Goal: Find contact information: Find contact information

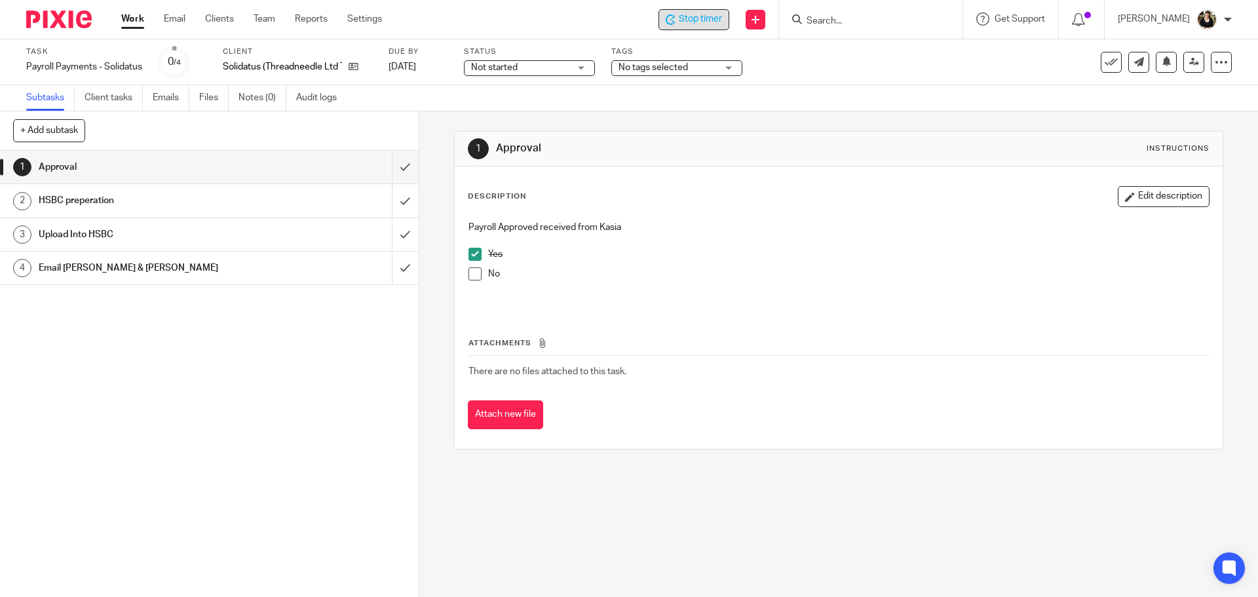
click at [685, 22] on span "Stop timer" at bounding box center [700, 19] width 43 height 14
click at [821, 31] on div at bounding box center [870, 19] width 183 height 39
click at [830, 24] on input "Search" at bounding box center [864, 22] width 118 height 12
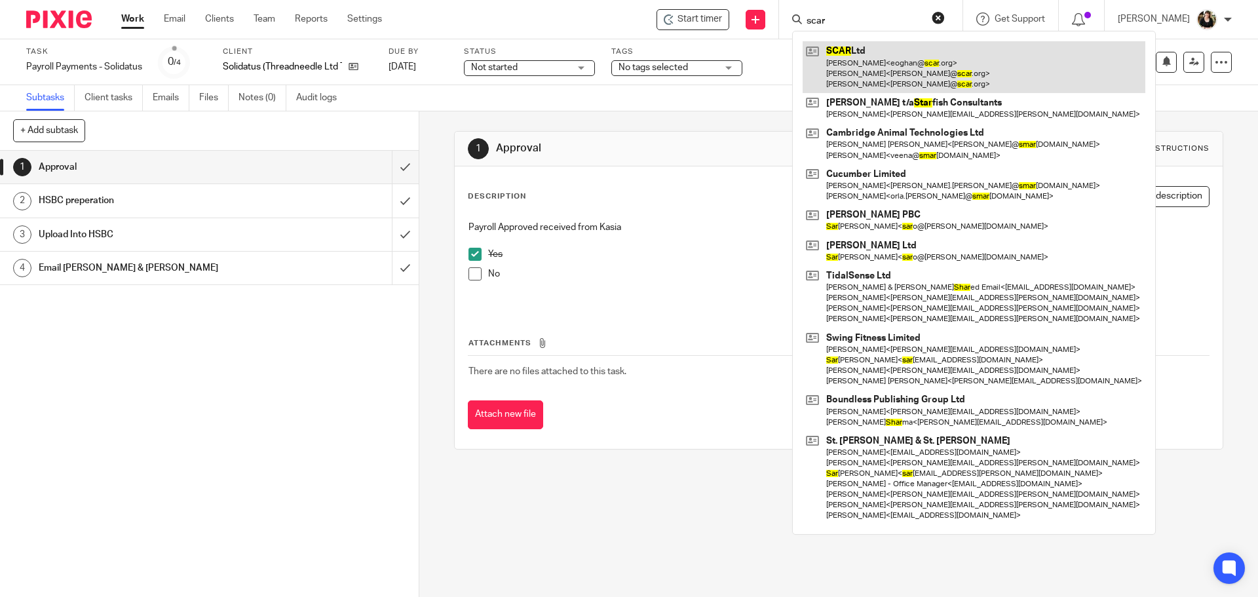
type input "scar"
click at [868, 62] on link at bounding box center [973, 67] width 343 height 52
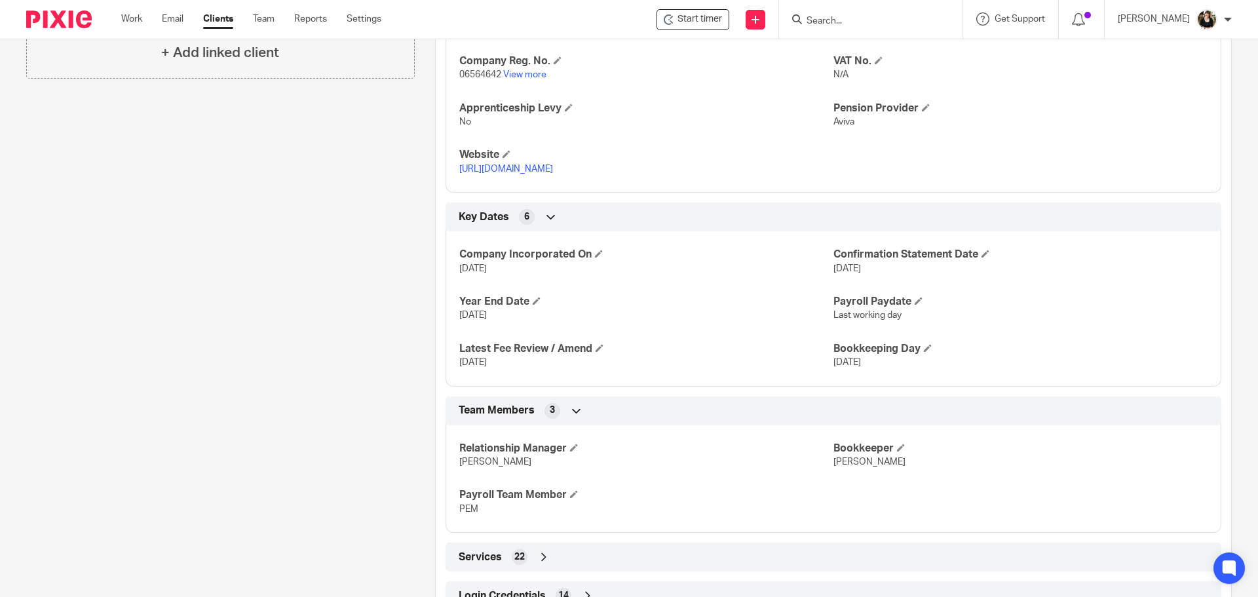
scroll to position [635, 0]
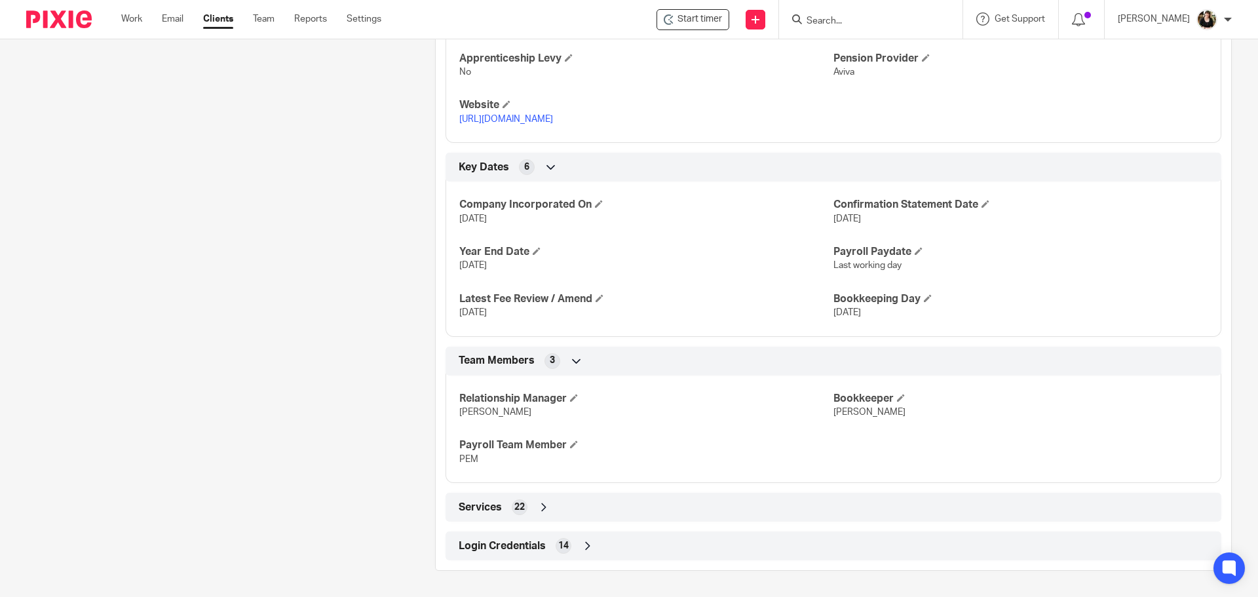
click at [504, 510] on div "Services 22" at bounding box center [833, 507] width 756 height 22
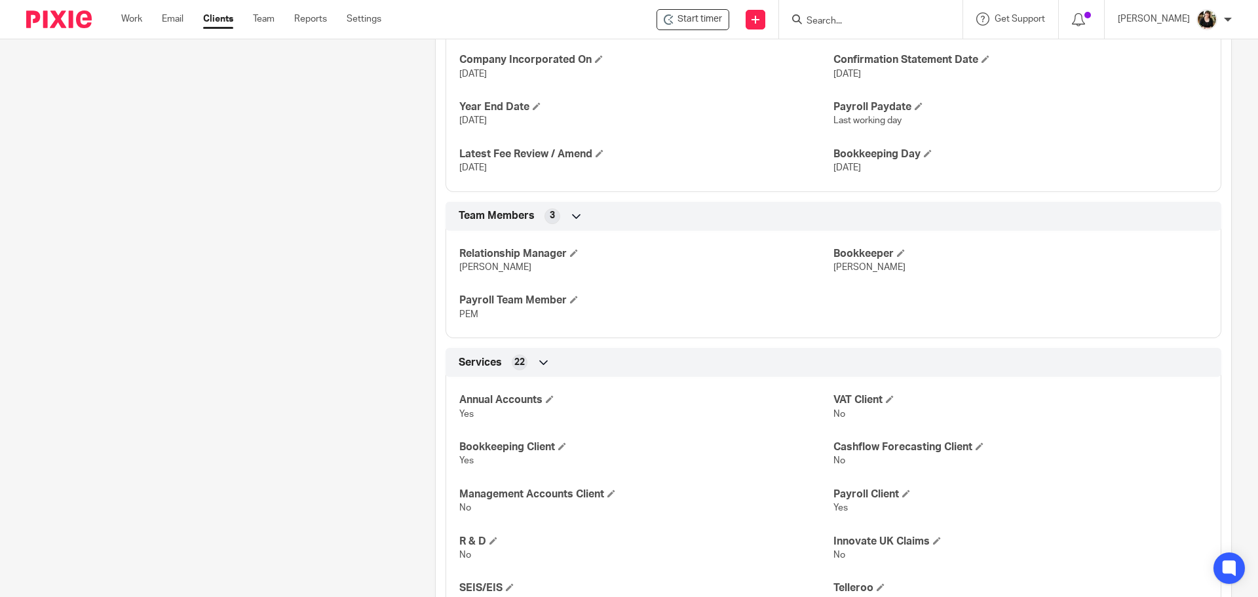
click at [505, 373] on div "Services 22" at bounding box center [833, 362] width 756 height 22
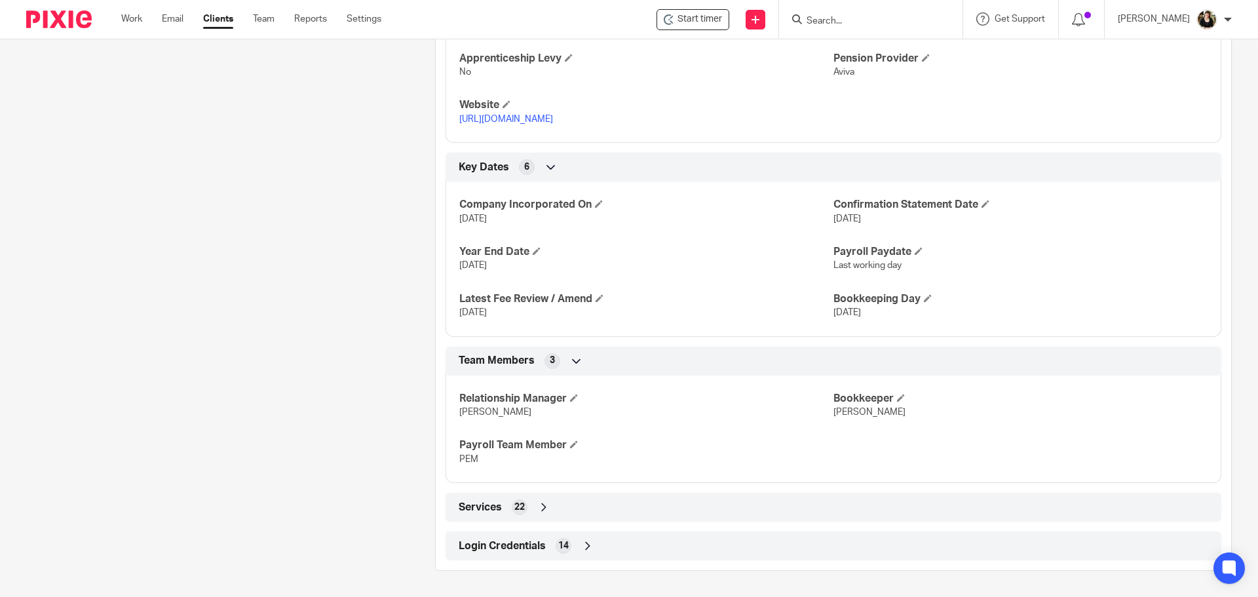
click at [544, 542] on div "Login Credentials 14" at bounding box center [833, 546] width 756 height 22
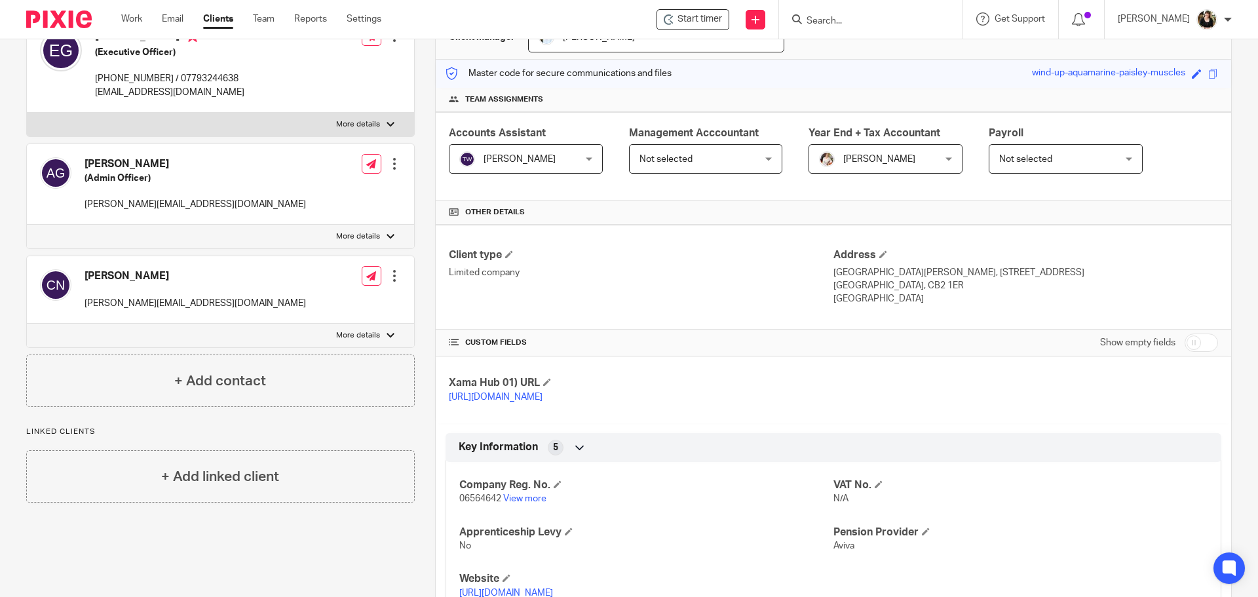
scroll to position [0, 0]
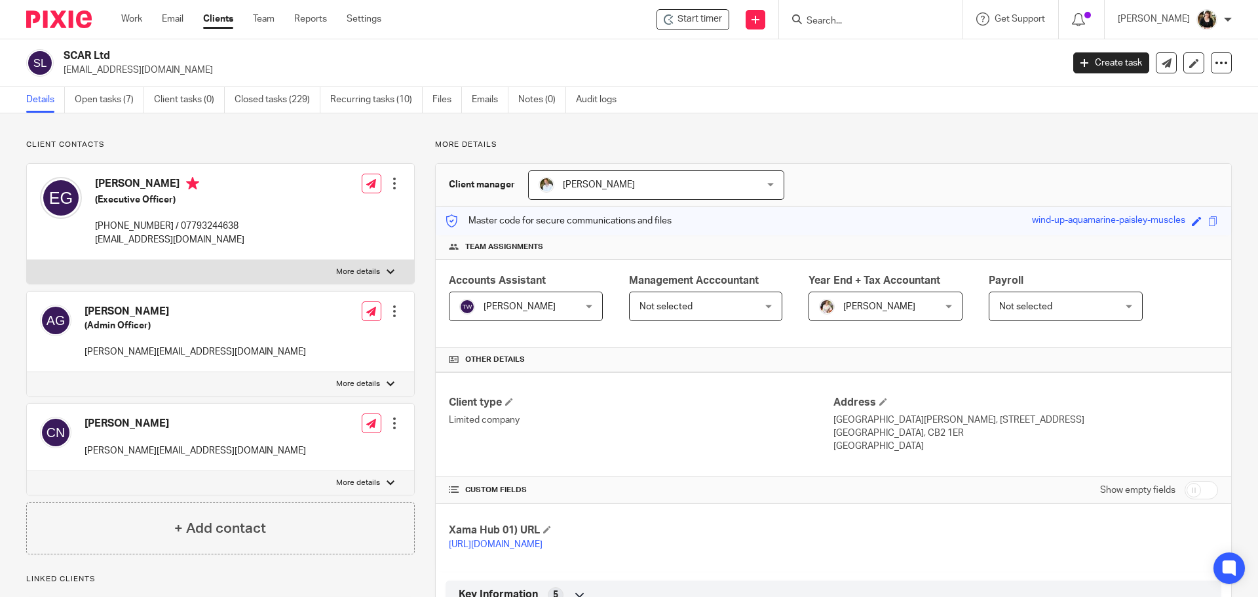
click at [844, 16] on input "Search" at bounding box center [864, 22] width 118 height 12
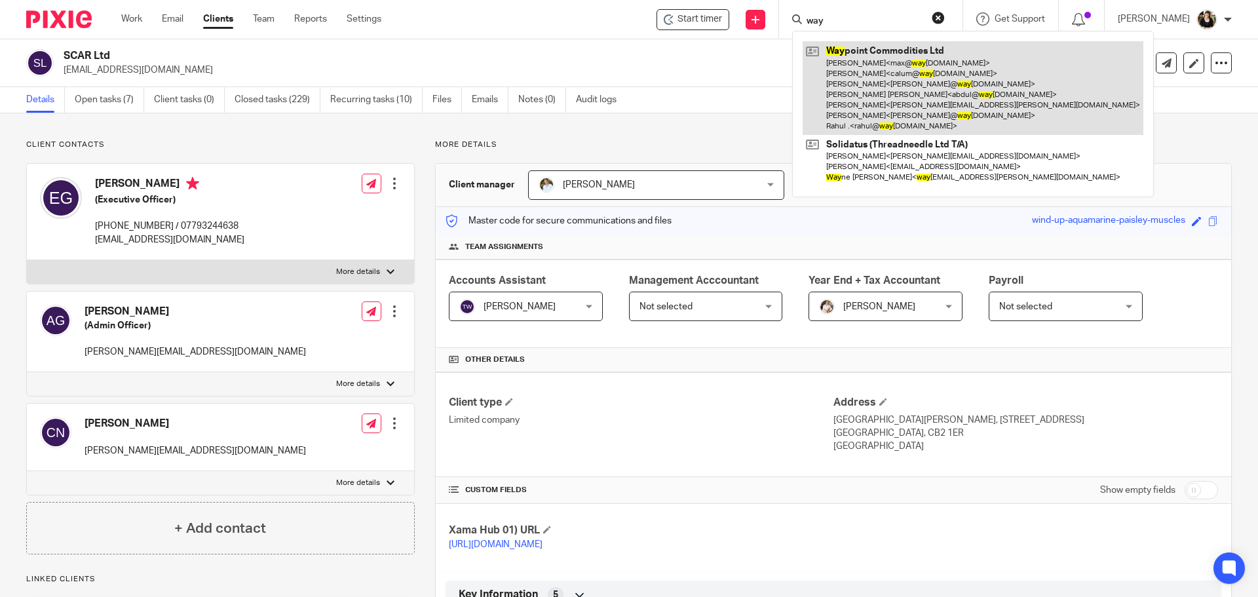
type input "way"
click at [855, 65] on link at bounding box center [972, 88] width 341 height 94
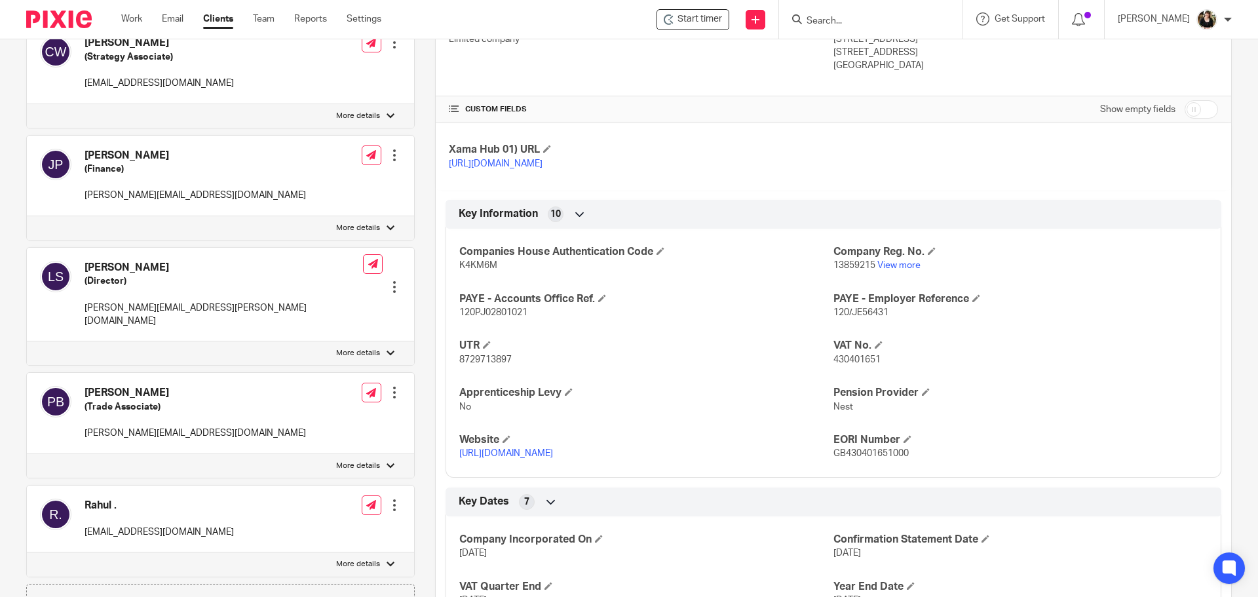
scroll to position [590, 0]
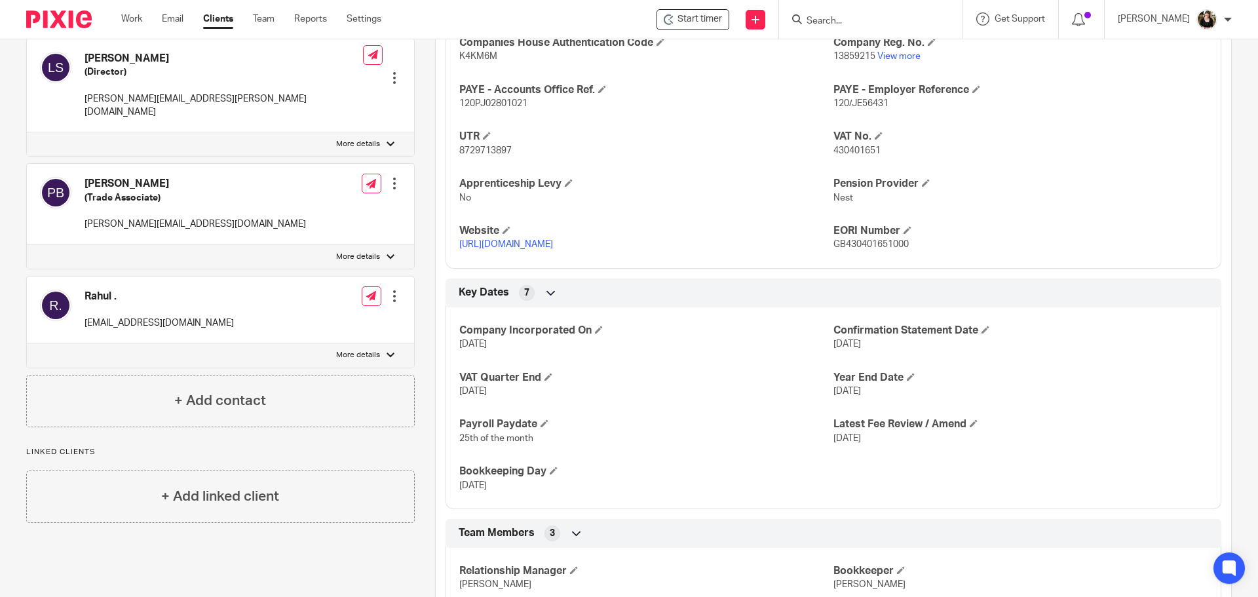
drag, startPoint x: 82, startPoint y: 312, endPoint x: 229, endPoint y: 314, distance: 146.8
click at [229, 314] on div "Rahul . [EMAIL_ADDRESS][DOMAIN_NAME] Edit contact Create client from contact Ex…" at bounding box center [220, 309] width 387 height 67
copy p "[EMAIL_ADDRESS][DOMAIN_NAME]"
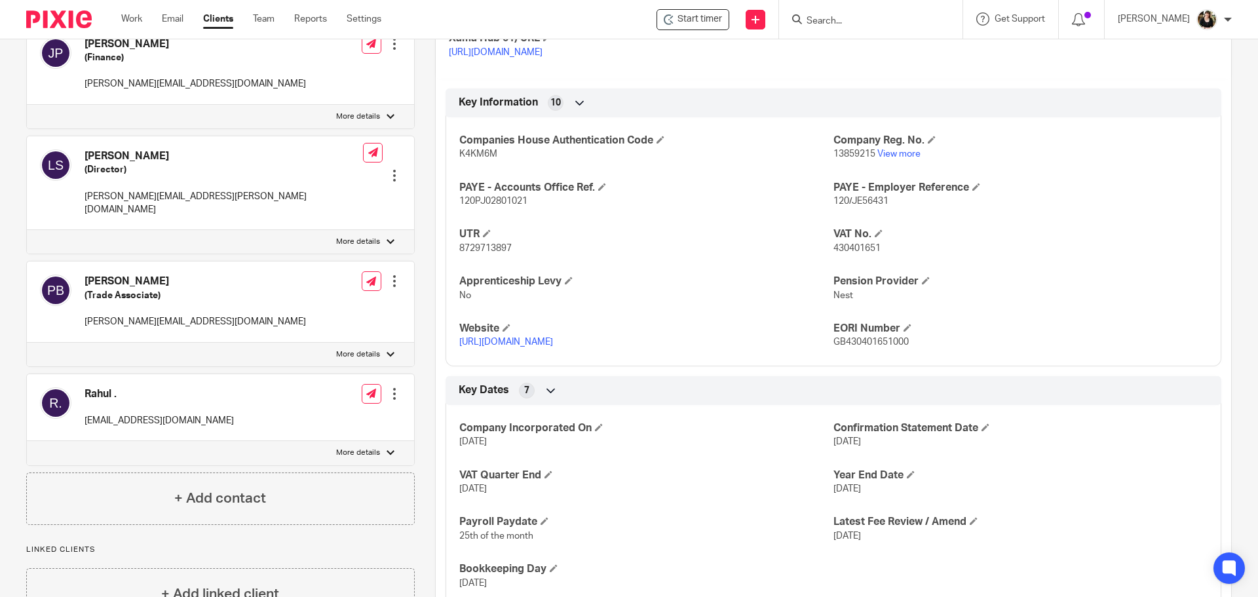
scroll to position [262, 0]
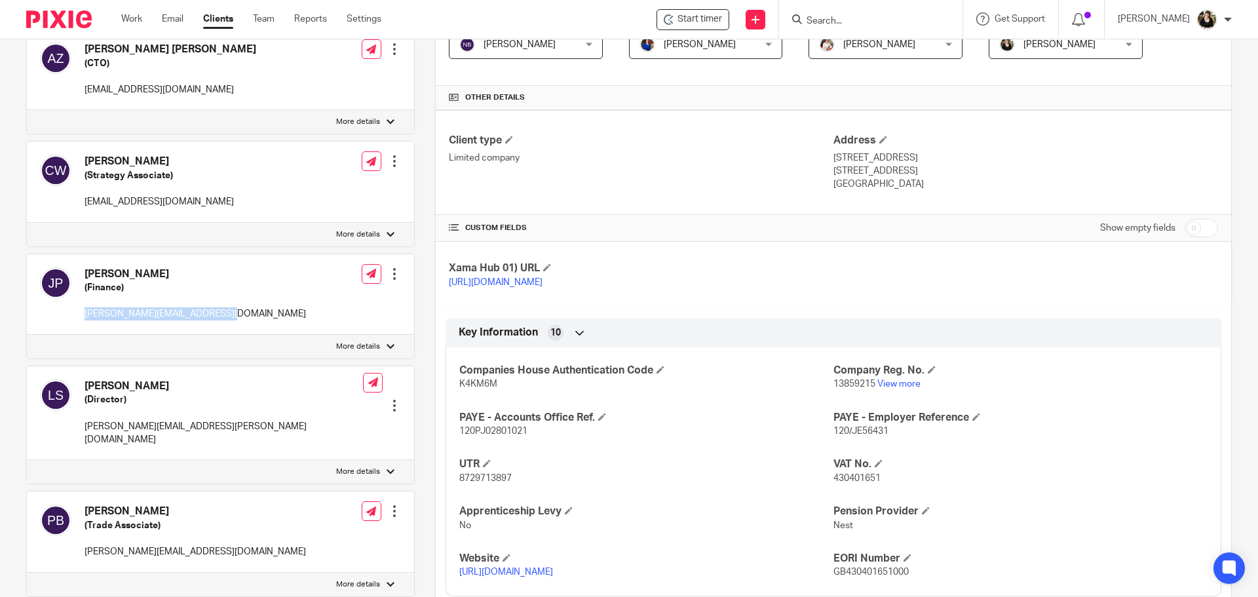
drag, startPoint x: 82, startPoint y: 314, endPoint x: 234, endPoint y: 326, distance: 152.5
click at [234, 326] on div "[PERSON_NAME] (Finance) [PERSON_NAME][EMAIL_ADDRESS][DOMAIN_NAME] Edit contact …" at bounding box center [220, 294] width 387 height 81
copy p "[PERSON_NAME][EMAIL_ADDRESS][DOMAIN_NAME]"
